Goal: Information Seeking & Learning: Learn about a topic

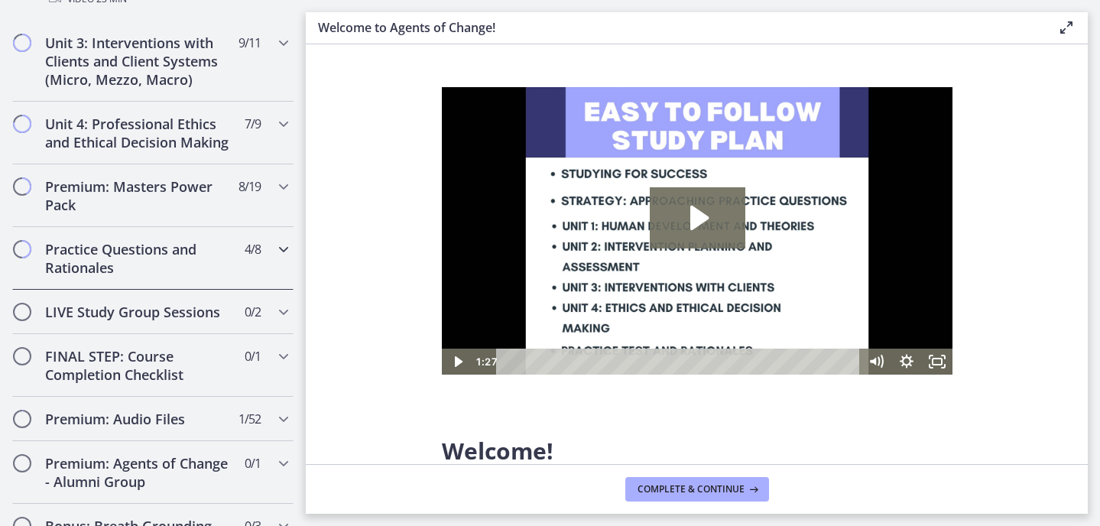
scroll to position [1691, 0]
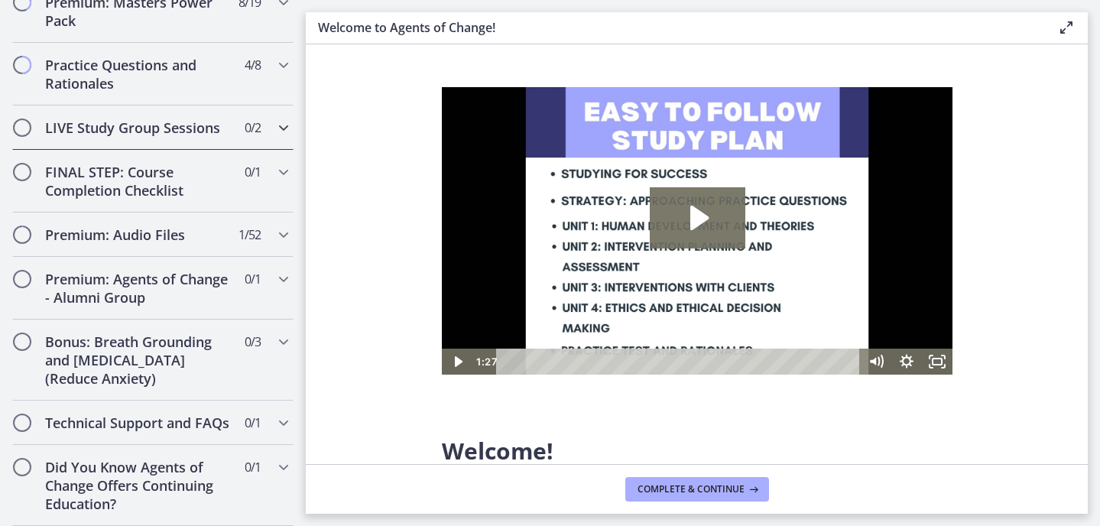
click at [223, 119] on h2 "LIVE Study Group Sessions" at bounding box center [138, 128] width 187 height 18
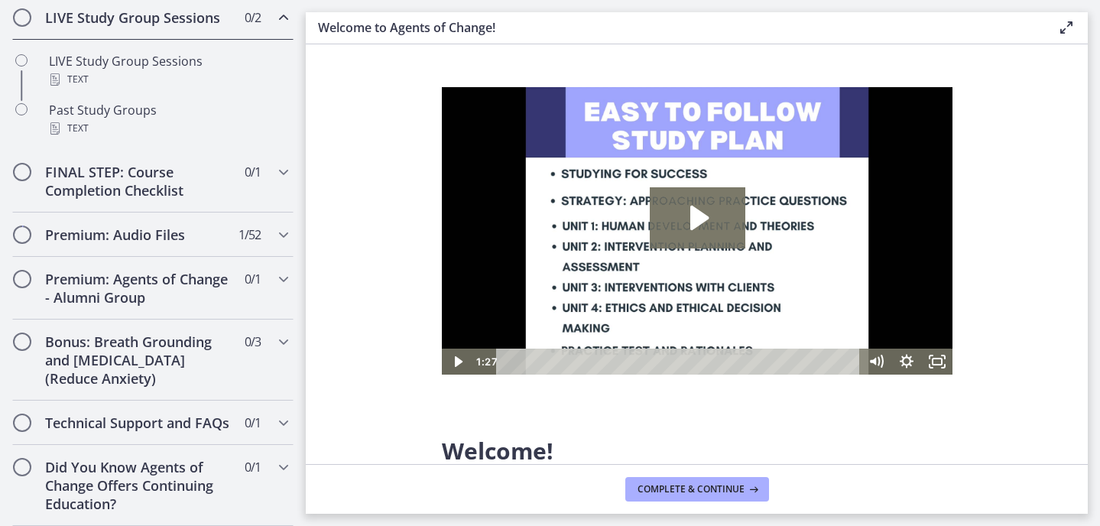
scroll to position [761, 0]
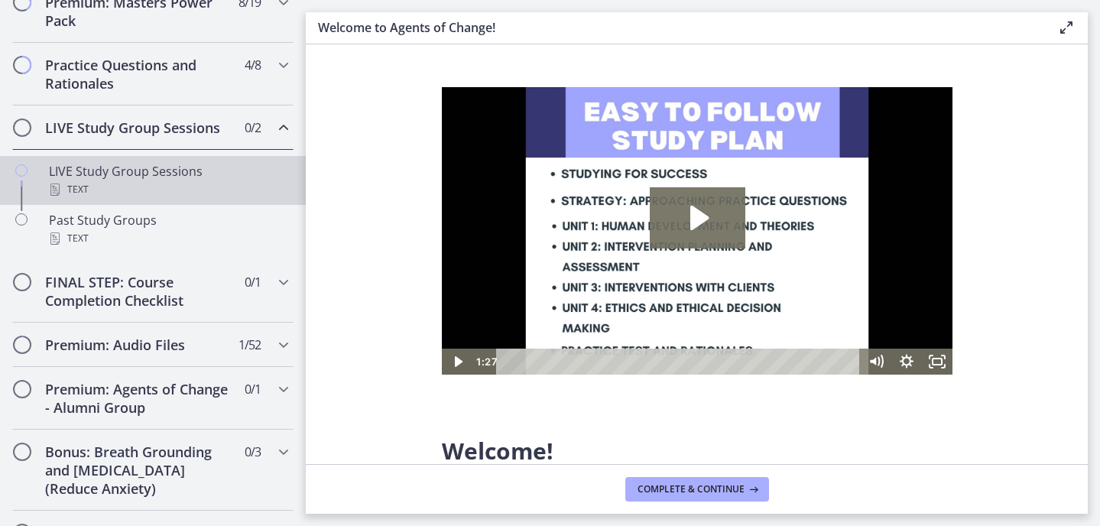
click at [191, 180] on div "Text" at bounding box center [168, 189] width 239 height 18
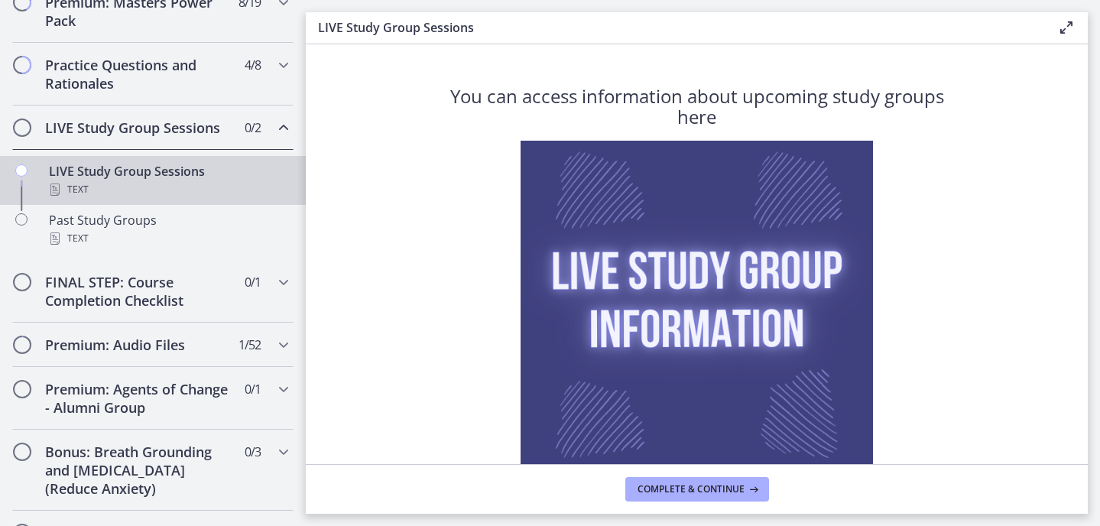
scroll to position [135, 0]
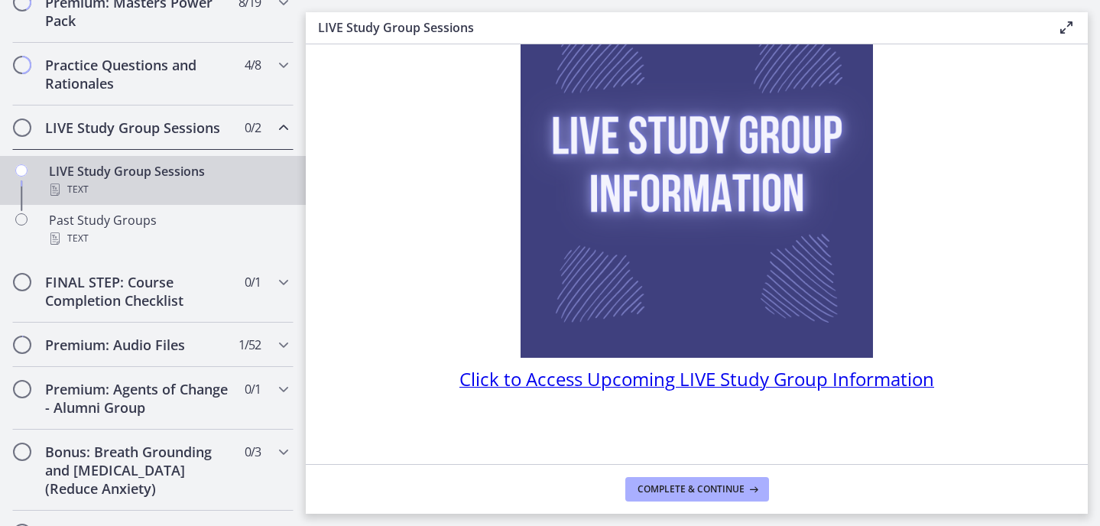
click at [604, 378] on span "Click to Access Upcoming LIVE Study Group Information" at bounding box center [697, 378] width 475 height 25
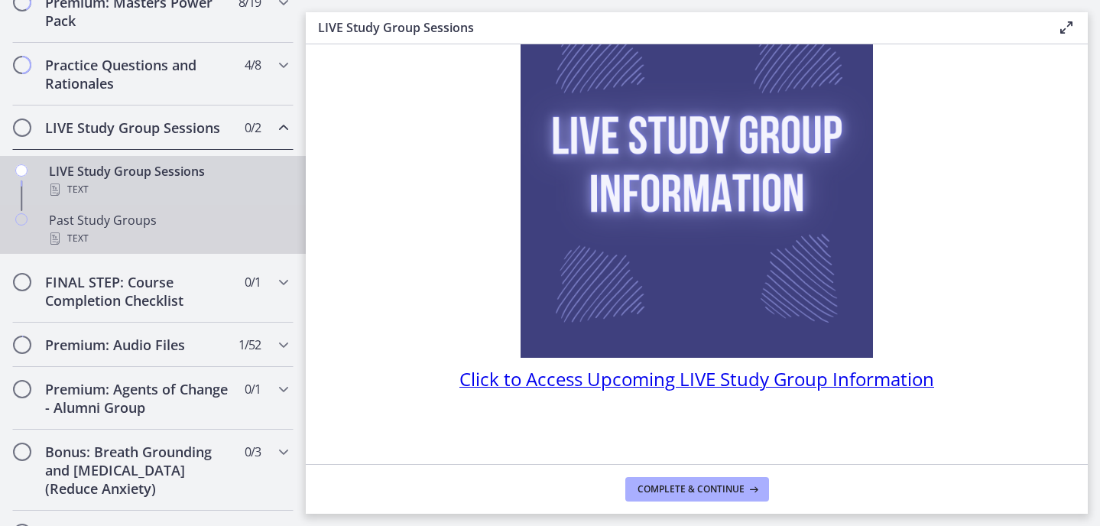
click at [154, 232] on div "Text" at bounding box center [168, 238] width 239 height 18
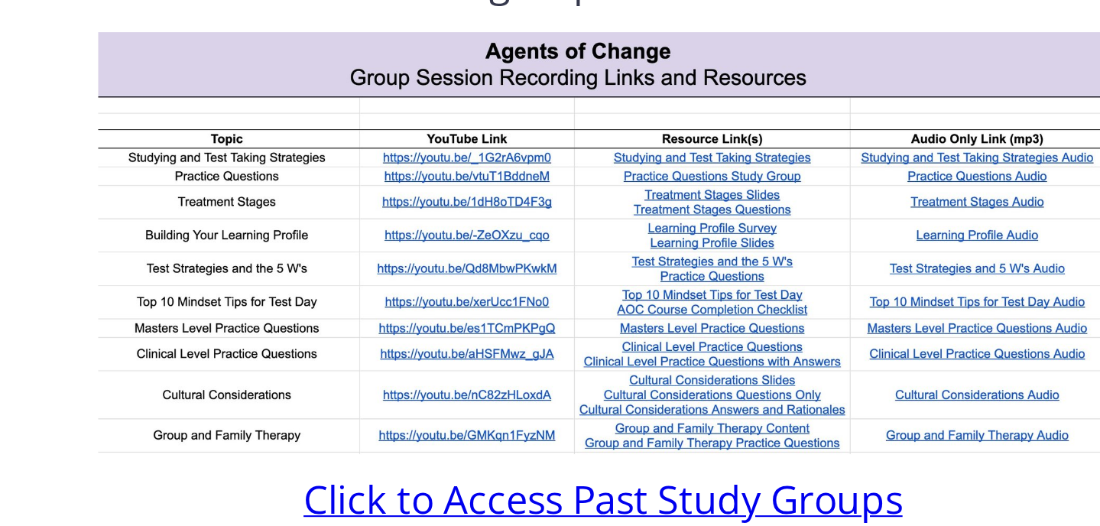
click at [649, 210] on img at bounding box center [697, 241] width 480 height 200
